Goal: Transaction & Acquisition: Obtain resource

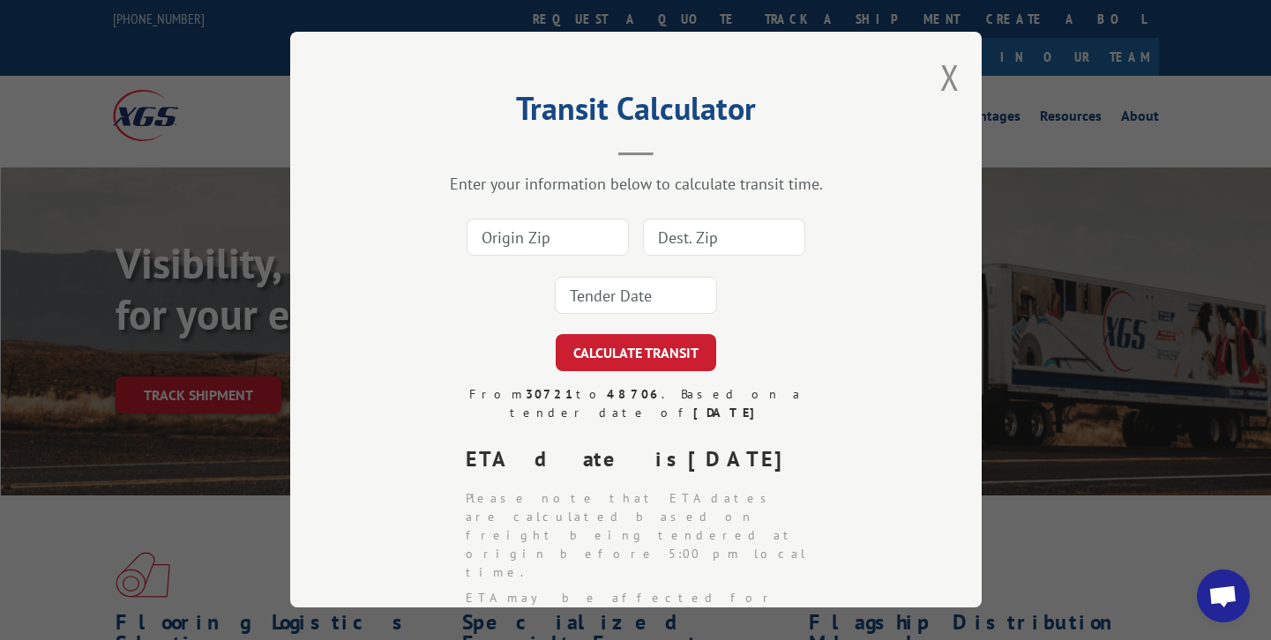
click at [6, 603] on div "Transit Calculator Enter your information below to calculate transit time. CALC…" at bounding box center [635, 320] width 1271 height 640
click at [206, 617] on div "Transit Calculator Enter your information below to calculate transit time. CALC…" at bounding box center [635, 320] width 1271 height 640
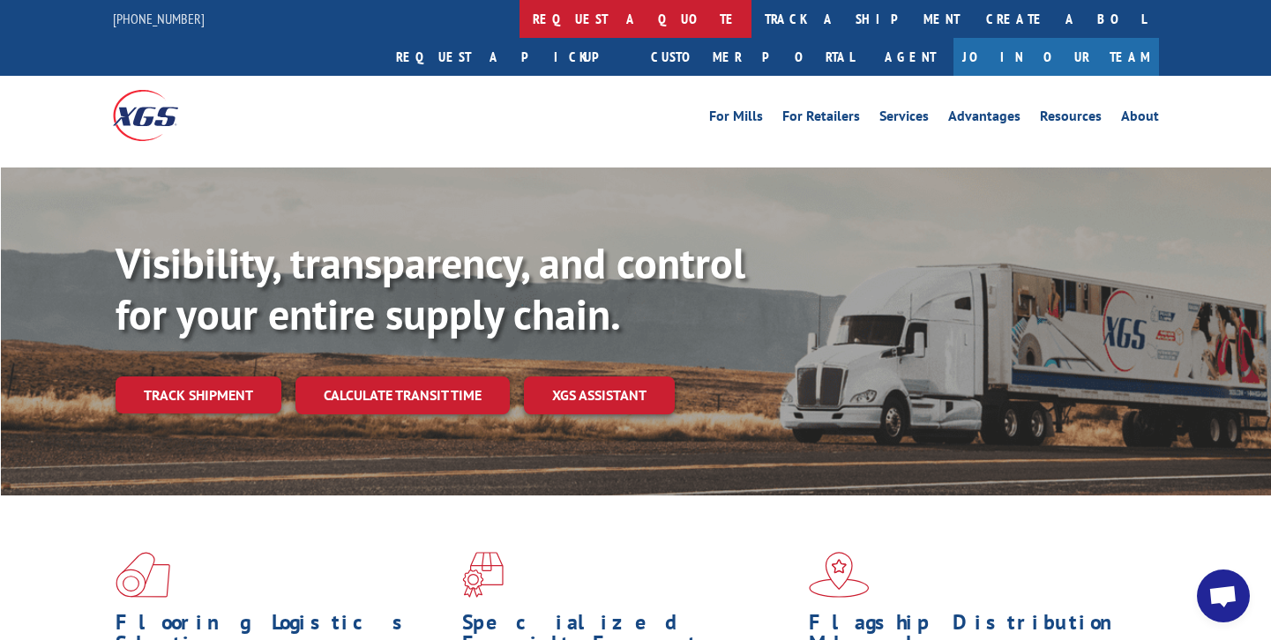
click at [520, 20] on link "request a quote" at bounding box center [636, 19] width 232 height 38
